Goal: Task Accomplishment & Management: Complete application form

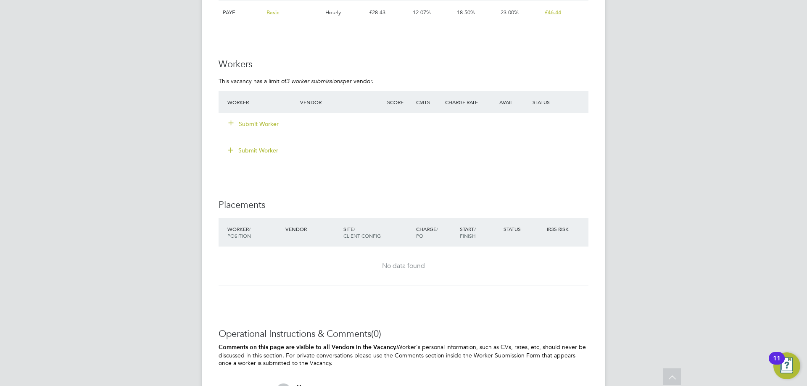
scroll to position [1541, 0]
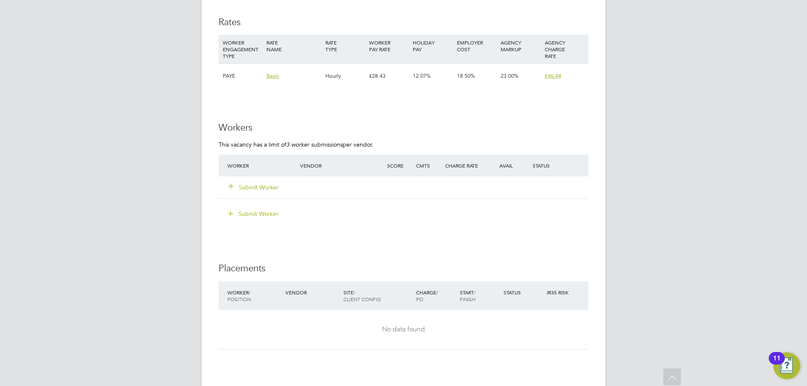
click at [251, 184] on button "Submit Worker" at bounding box center [254, 187] width 50 height 8
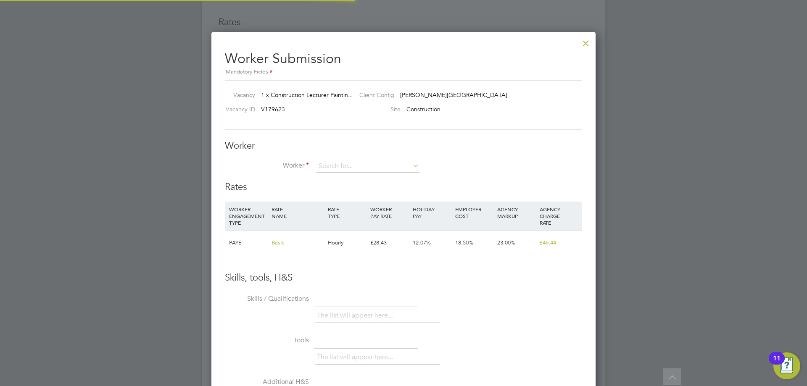
scroll to position [25, 57]
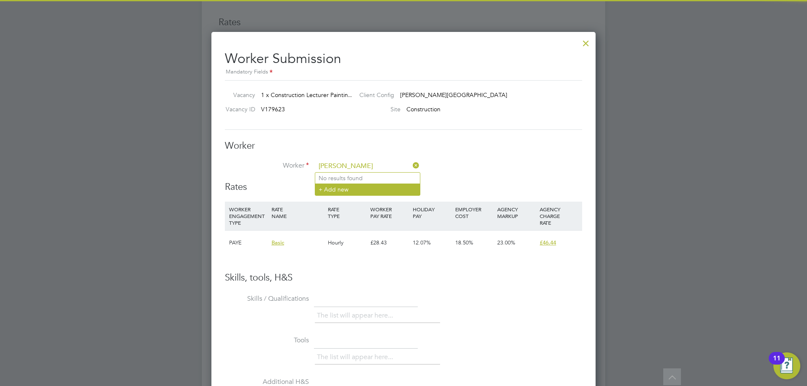
type input "[PERSON_NAME]"
click at [351, 188] on li "+ Add new" at bounding box center [367, 189] width 105 height 11
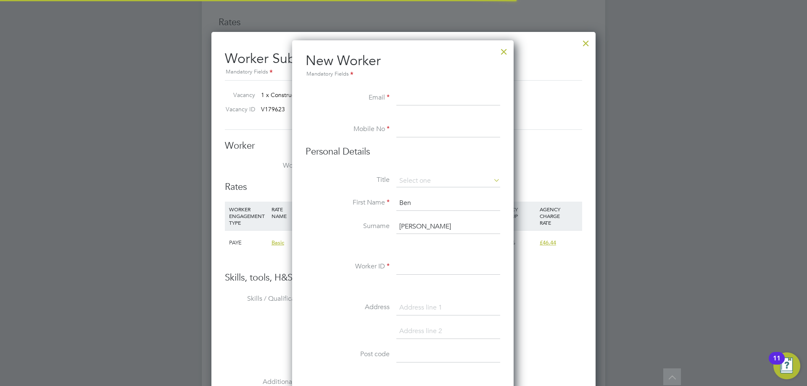
scroll to position [715, 223]
click at [428, 98] on input at bounding box center [448, 98] width 104 height 15
paste input "bsmanning@hotmail.com"
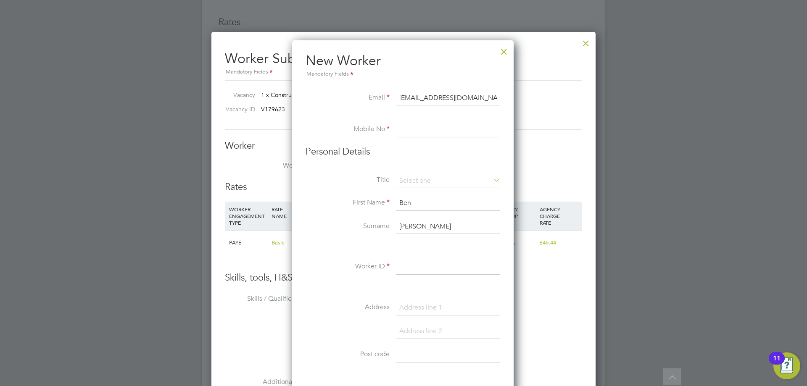
type input "bsmanning@hotmail.com"
click at [414, 131] on input at bounding box center [448, 129] width 104 height 15
paste input "[PHONE_NUMBER]"
type input "[PHONE_NUMBER]"
click at [409, 182] on input at bounding box center [448, 181] width 104 height 13
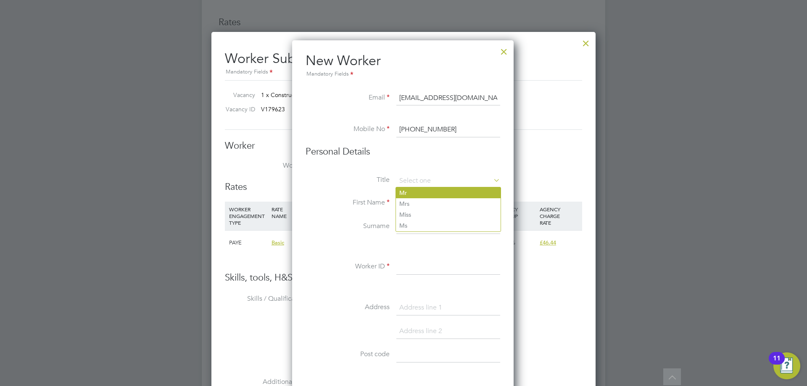
click at [415, 192] on li "Mr" at bounding box center [448, 192] width 105 height 11
type input "Mr"
click at [414, 200] on input "Ben" at bounding box center [448, 203] width 104 height 15
click at [407, 263] on input at bounding box center [448, 267] width 104 height 15
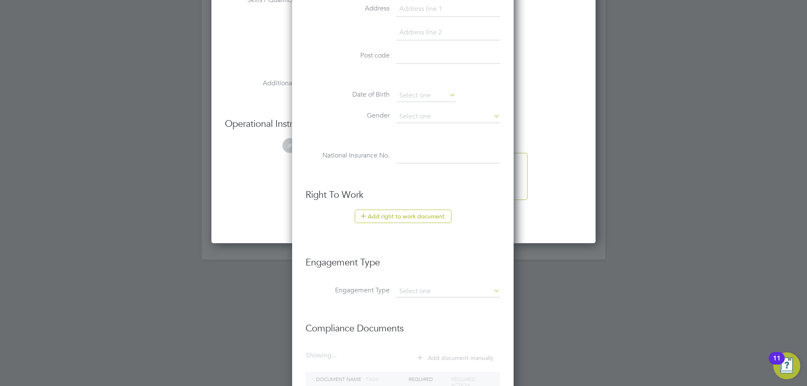
scroll to position [1910, 0]
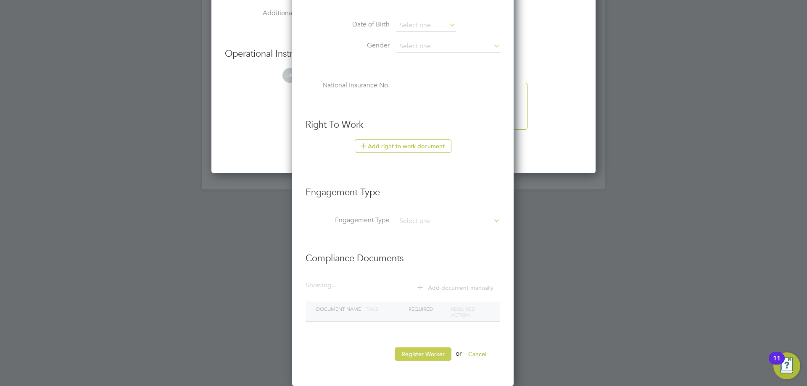
type input "67364"
click at [404, 353] on button "Register Worker" at bounding box center [423, 354] width 57 height 13
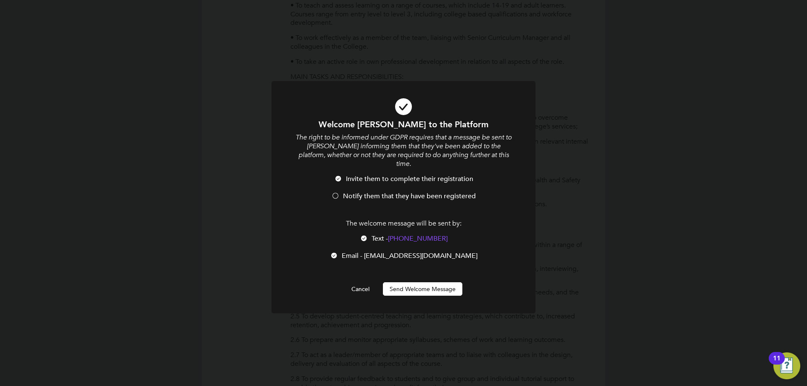
scroll to position [715, 223]
click at [339, 193] on div at bounding box center [335, 197] width 8 height 8
click at [367, 235] on div at bounding box center [364, 239] width 8 height 8
click at [392, 282] on button "Send Welcome Message" at bounding box center [422, 288] width 79 height 13
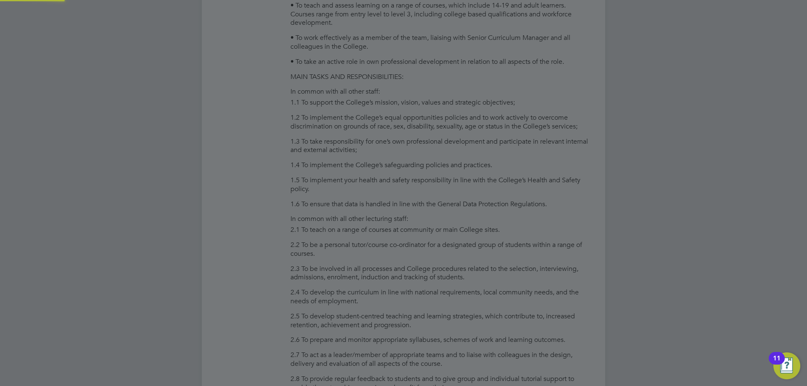
type input "Ben Manning (67364)"
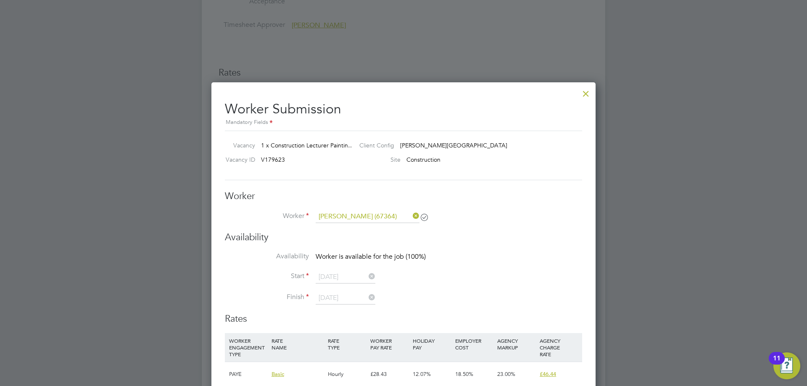
scroll to position [1358, 0]
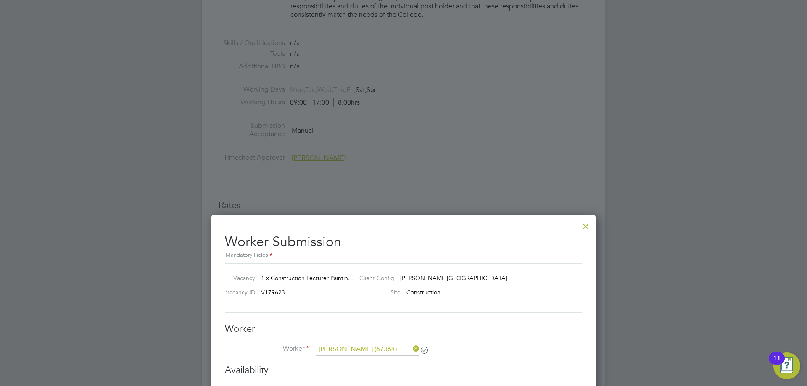
click at [585, 223] on div at bounding box center [585, 224] width 15 height 15
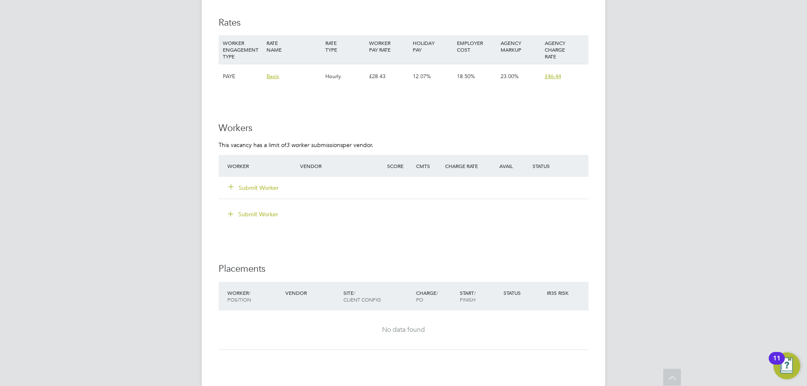
scroll to position [1541, 0]
click at [256, 188] on button "Submit Worker" at bounding box center [254, 187] width 50 height 8
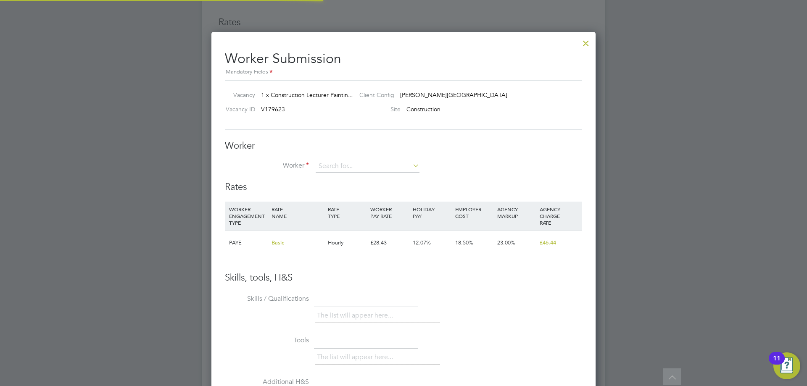
scroll to position [510, 385]
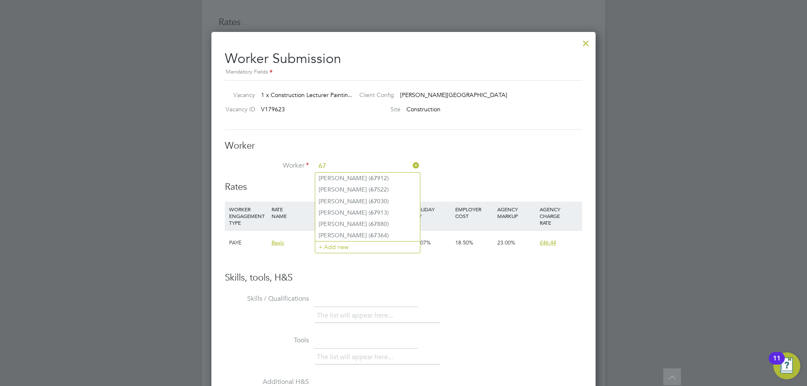
type input "67"
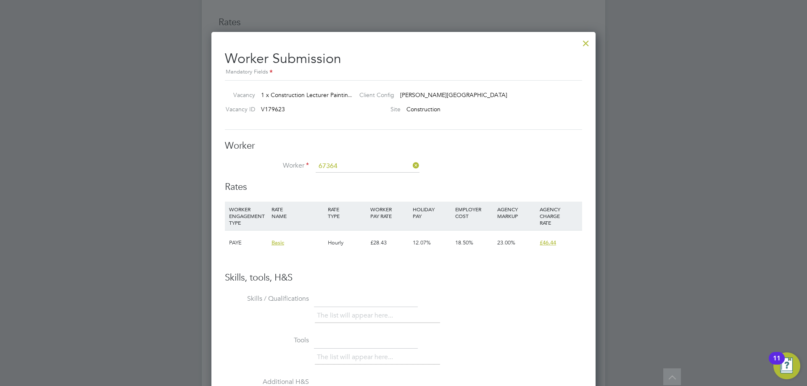
click at [390, 177] on li "Ben Manning ( 67364 )" at bounding box center [367, 178] width 105 height 11
type input "Ben Manning (67364)"
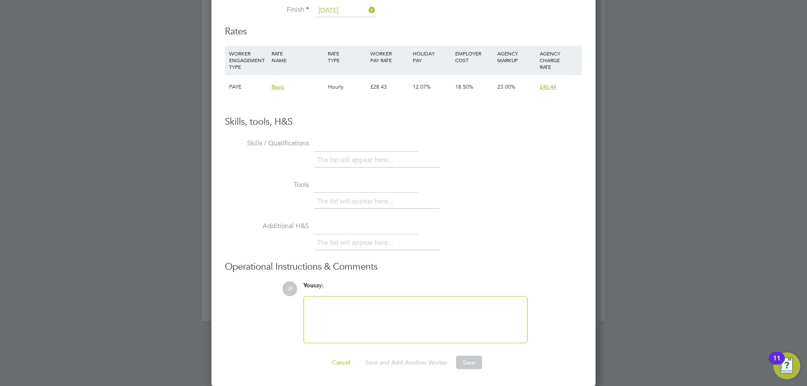
scroll to position [1498, 0]
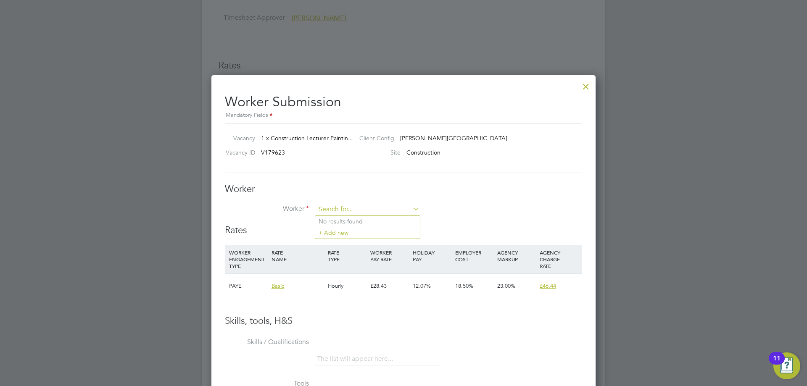
click at [378, 206] on input at bounding box center [368, 209] width 104 height 13
click at [351, 224] on li "Ben Manning ( 67364 )" at bounding box center [367, 221] width 105 height 11
type input "Ben Manning (67364)"
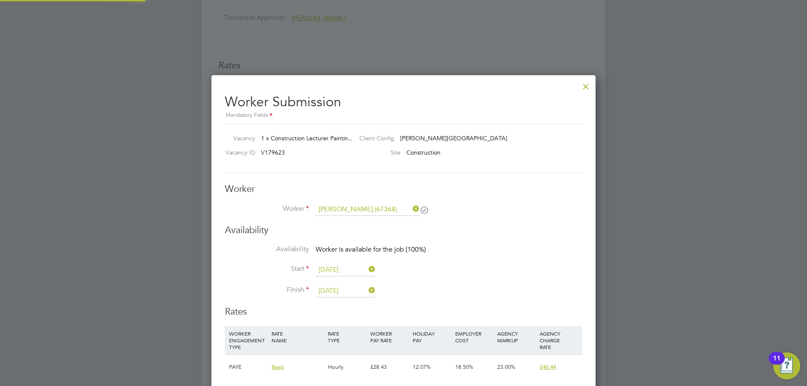
scroll to position [592, 385]
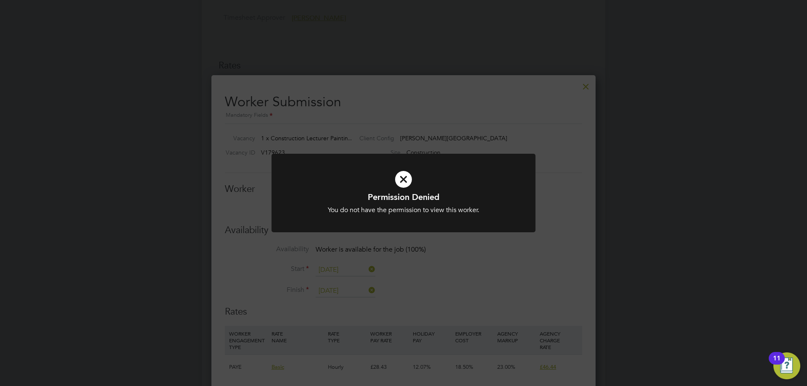
click at [261, 242] on div "Permission Denied You do not have the permission to view this worker. Cancel Ok…" at bounding box center [403, 193] width 807 height 386
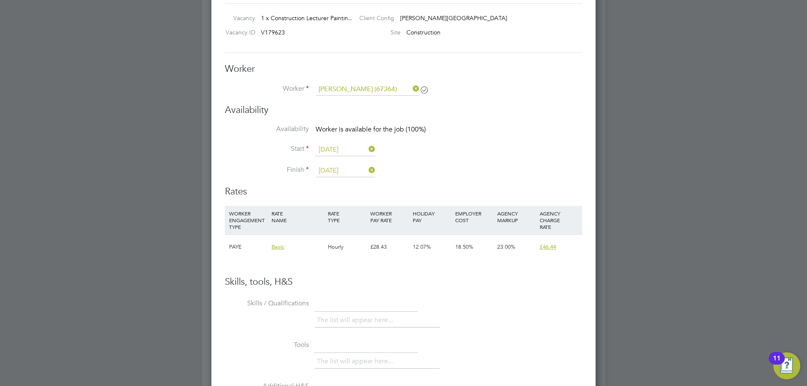
scroll to position [1638, 0]
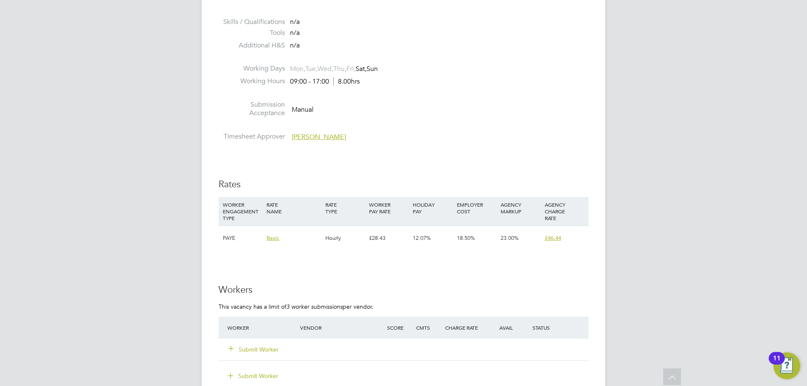
scroll to position [1541, 0]
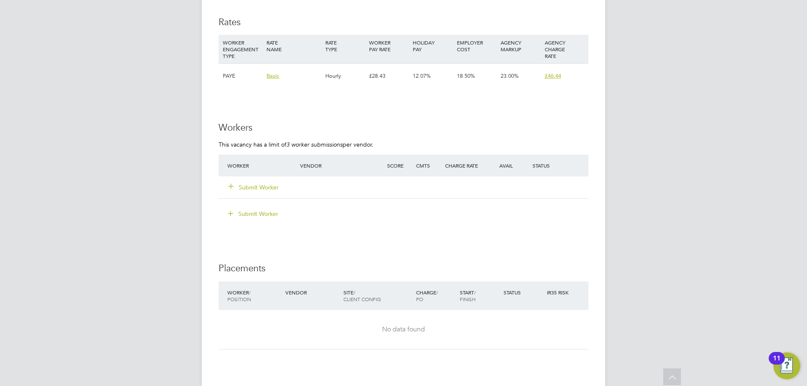
click at [259, 182] on div "Submit Worker" at bounding box center [268, 187] width 87 height 15
click at [259, 185] on button "Submit Worker" at bounding box center [254, 187] width 50 height 8
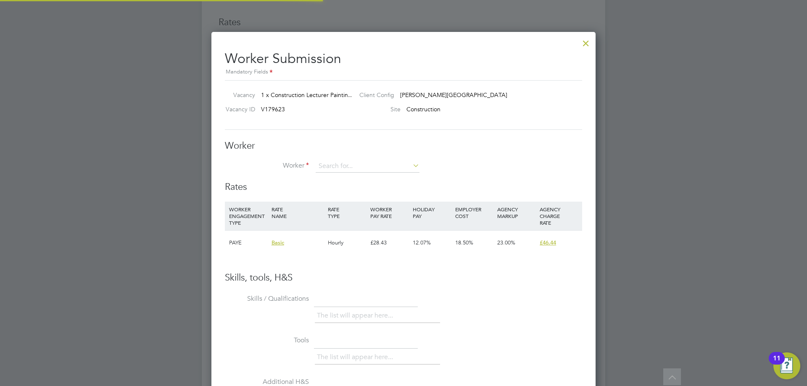
scroll to position [510, 385]
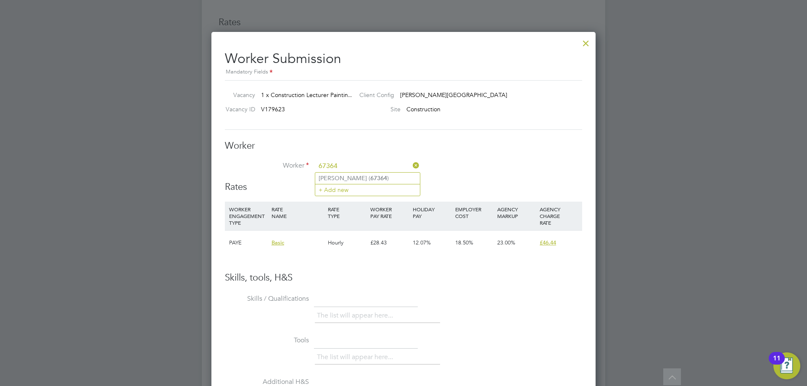
type input "Ben Manning (67364)"
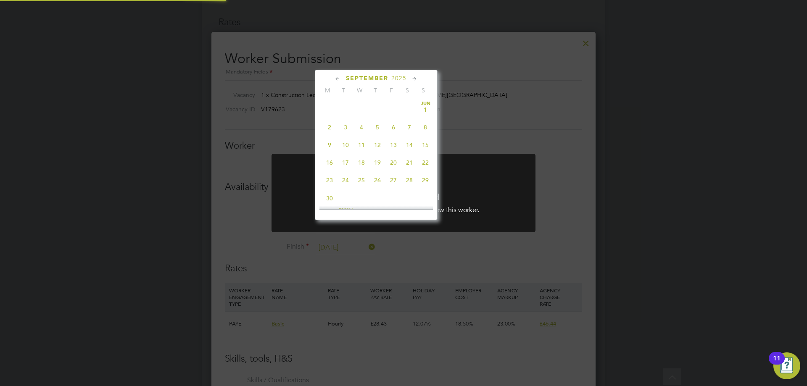
scroll to position [255, 0]
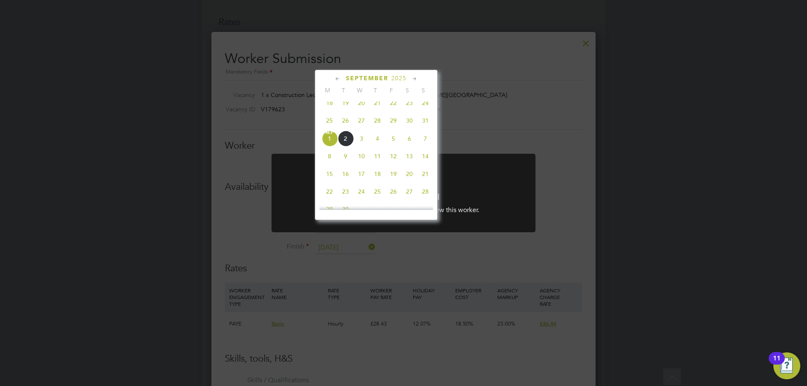
click at [513, 111] on div "Permission Denied You do not have the permission to view this worker. Cancel Ok…" at bounding box center [403, 193] width 807 height 386
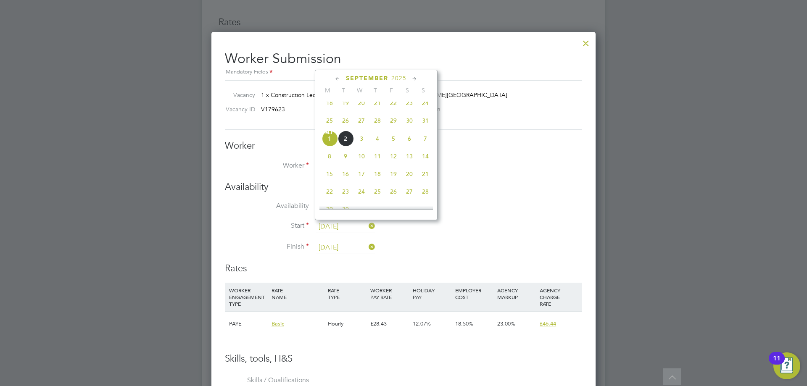
drag, startPoint x: 535, startPoint y: 61, endPoint x: 594, endPoint y: 47, distance: 60.4
click at [543, 57] on h2 "Worker Submission Mandatory Fields" at bounding box center [403, 60] width 357 height 33
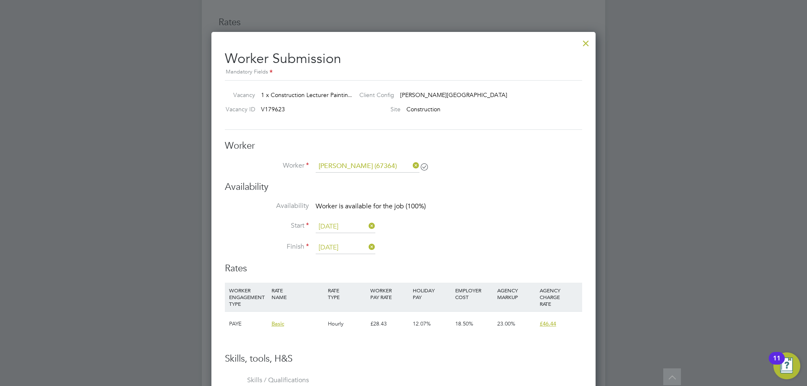
click at [586, 45] on div at bounding box center [585, 41] width 15 height 15
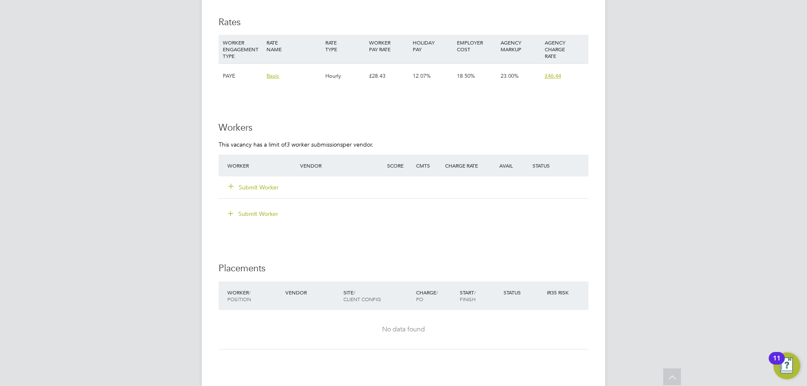
click at [261, 187] on button "Submit Worker" at bounding box center [254, 187] width 50 height 8
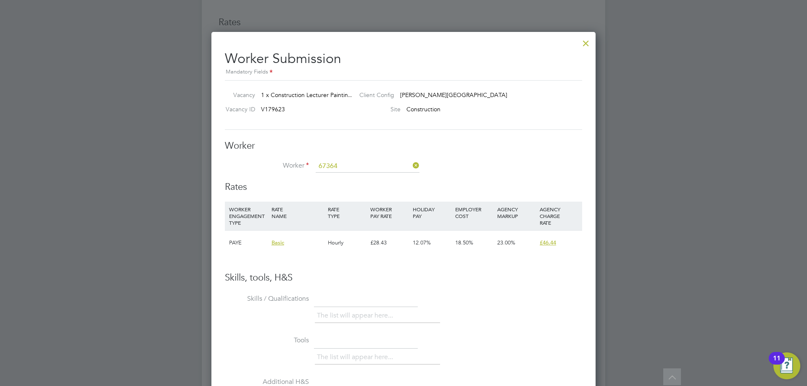
click at [339, 177] on li "Ben Manning ( 67364 )" at bounding box center [367, 178] width 105 height 11
type input "Ben Manning (67364)"
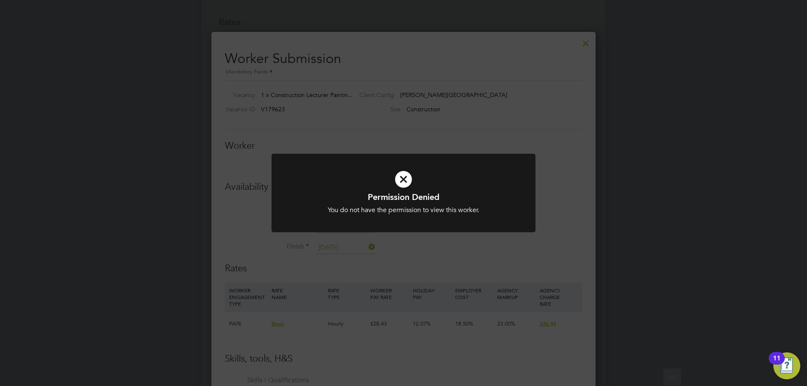
click at [406, 176] on icon at bounding box center [403, 179] width 219 height 33
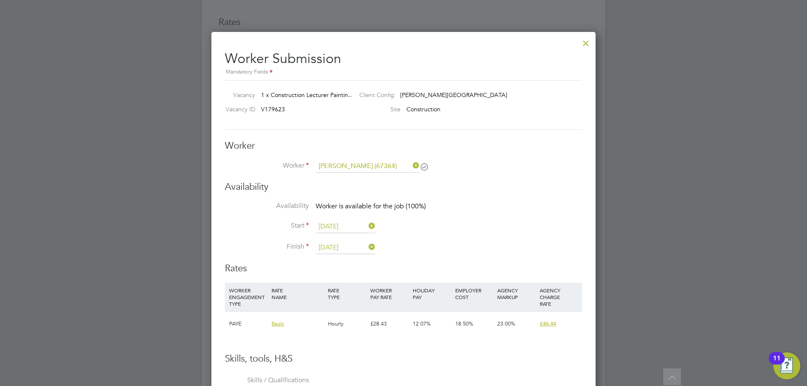
click at [587, 45] on div at bounding box center [585, 41] width 15 height 15
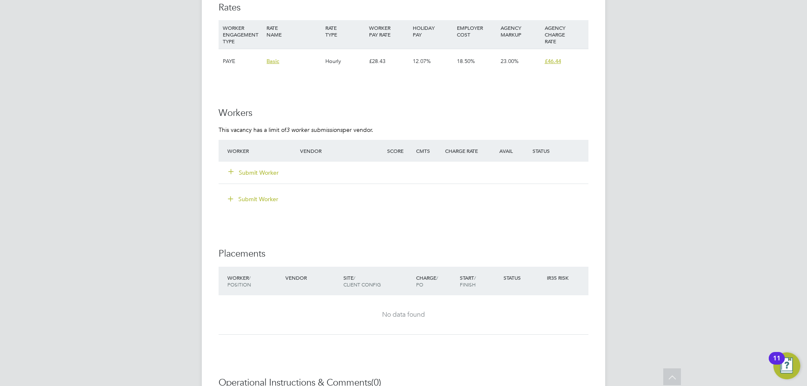
scroll to position [1516, 0]
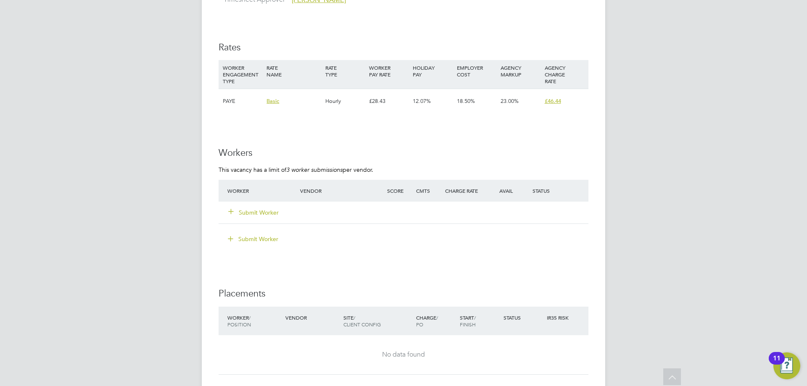
click at [261, 209] on button "Submit Worker" at bounding box center [254, 212] width 50 height 8
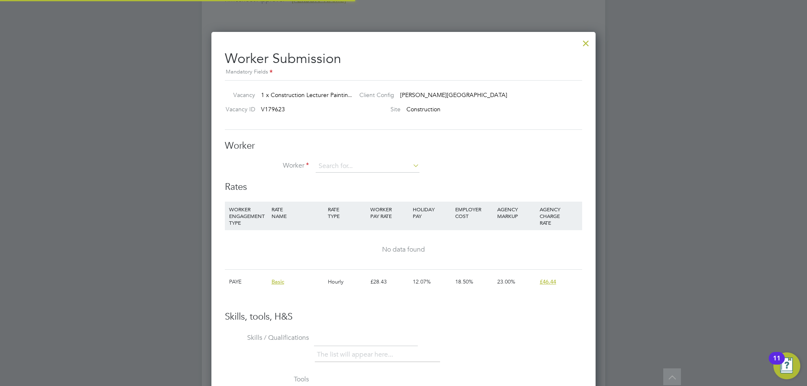
scroll to position [510, 385]
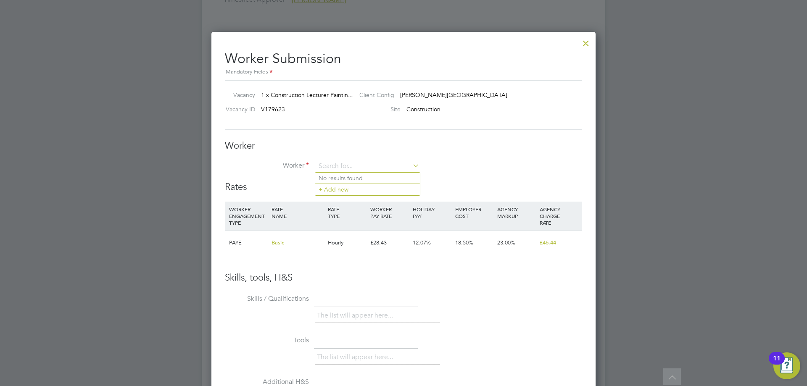
click at [590, 42] on div at bounding box center [585, 41] width 15 height 15
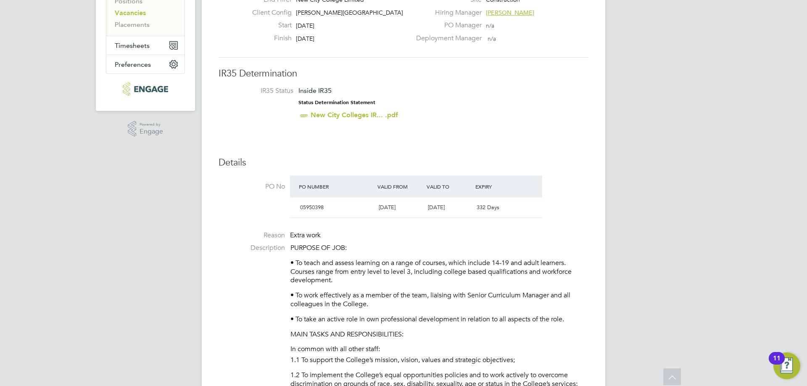
scroll to position [0, 0]
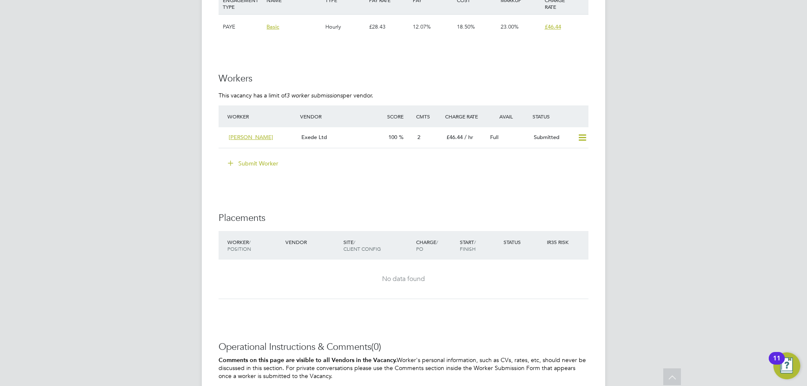
scroll to position [1611, 0]
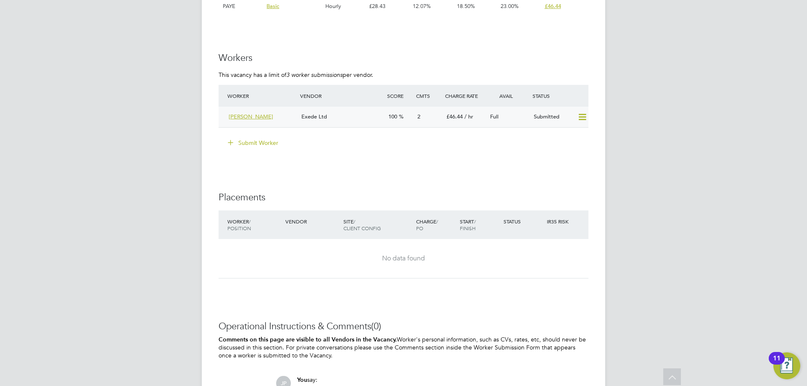
click at [377, 119] on div "Exede Ltd" at bounding box center [341, 117] width 87 height 14
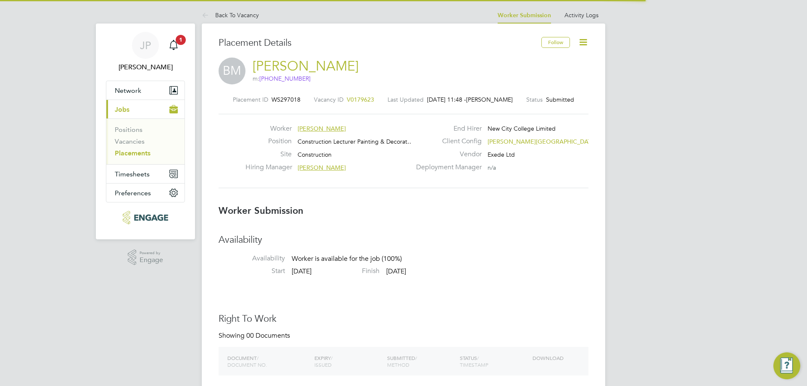
scroll to position [4, 4]
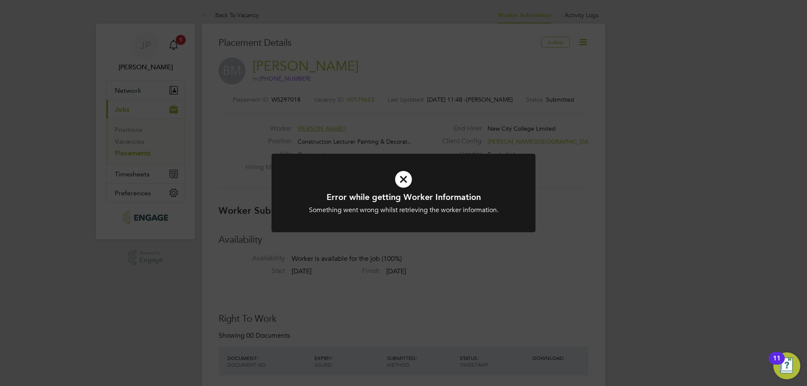
click at [402, 179] on icon at bounding box center [403, 179] width 219 height 33
click at [404, 145] on div "Error while Loading Right To Work Documents You do not have access to requireme…" at bounding box center [403, 193] width 807 height 386
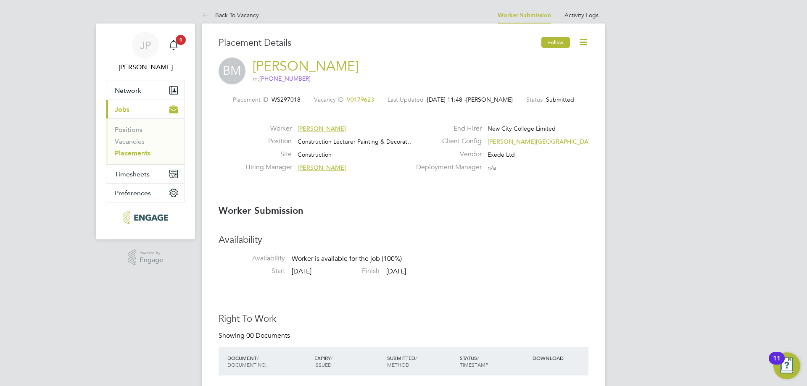
click at [560, 38] on button "Follow" at bounding box center [555, 42] width 29 height 11
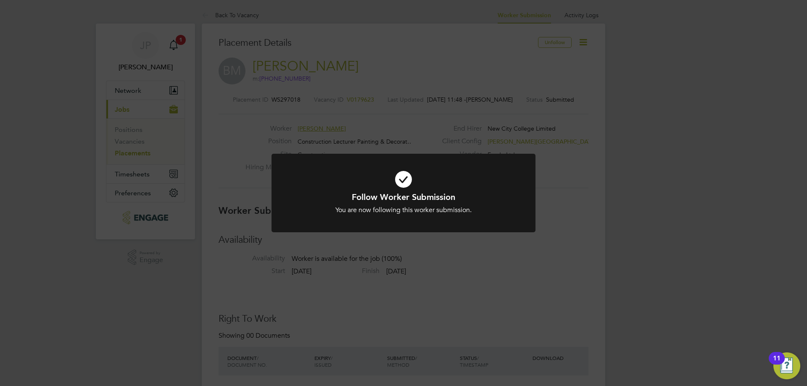
click at [578, 134] on div "Follow Worker Submission You are now following this worker submission. Cancel O…" at bounding box center [403, 193] width 807 height 386
